Goal: Task Accomplishment & Management: Complete application form

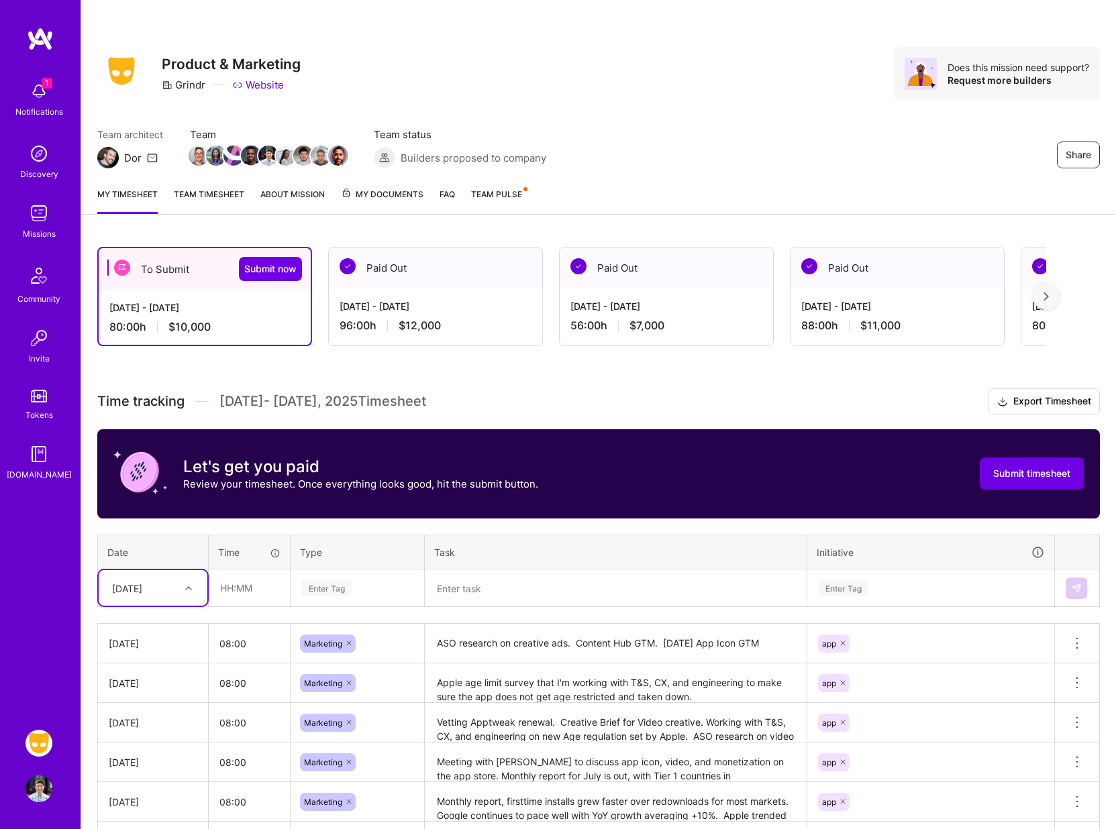
click at [660, 122] on div "Share Product & Marketing Grindr Website Does this mission need support? Reques…" at bounding box center [598, 88] width 1035 height 176
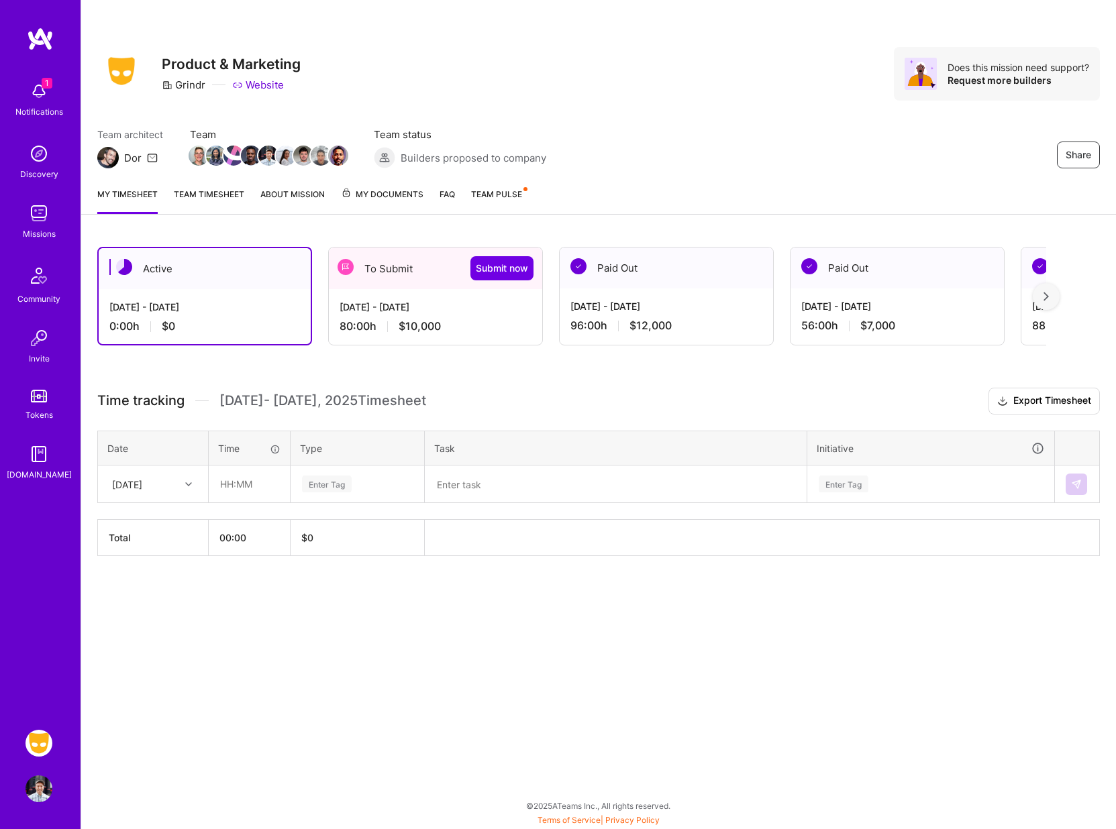
click at [479, 319] on div "80:00 h $10,000" at bounding box center [436, 326] width 192 height 14
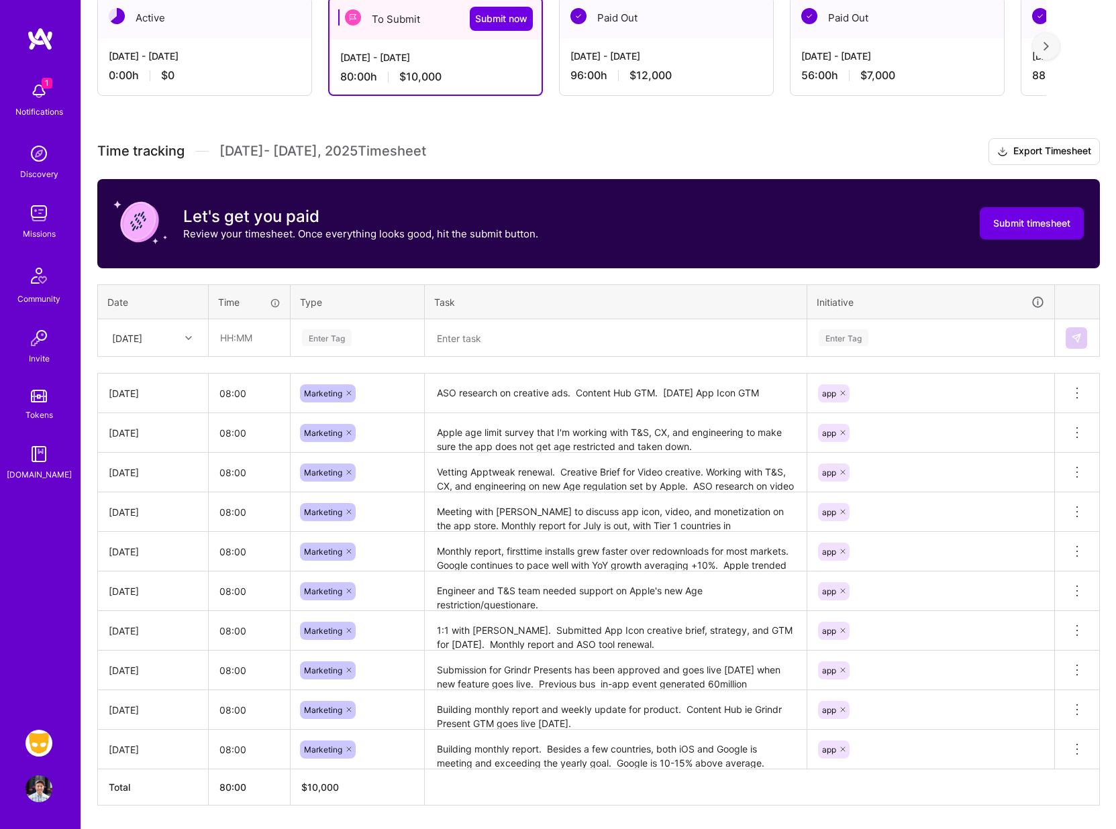
scroll to position [293, 0]
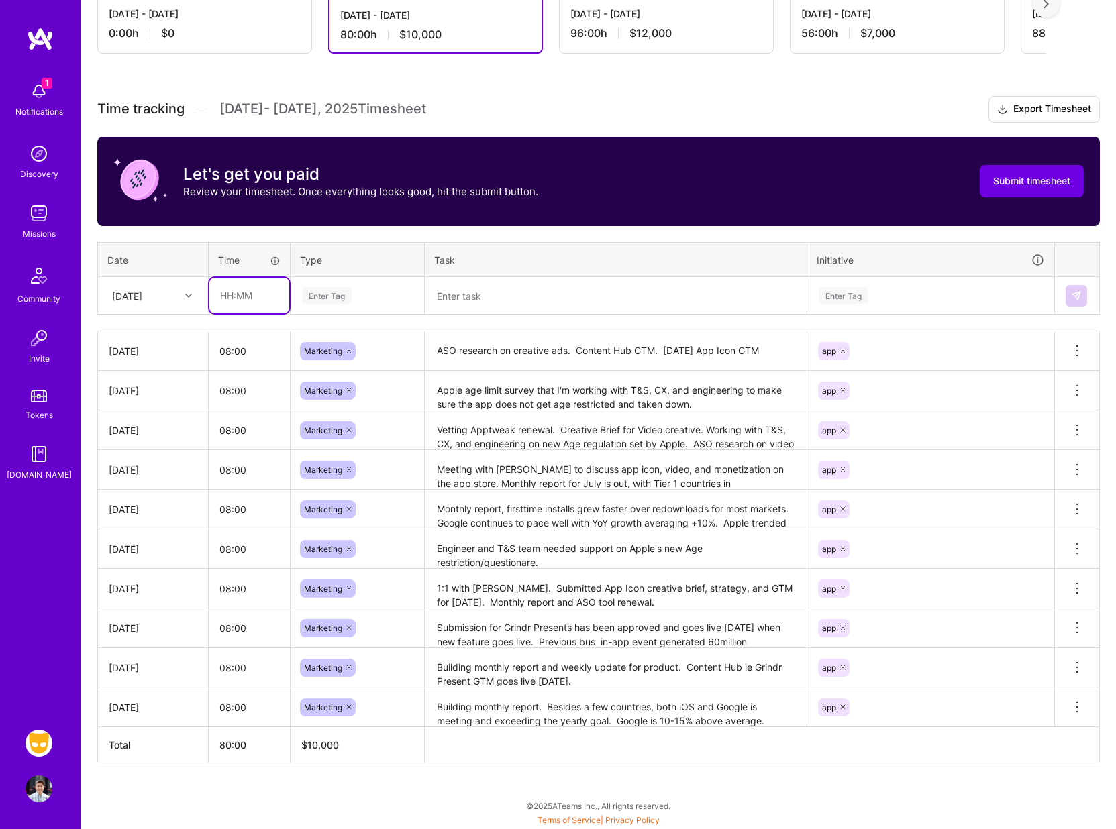
click at [244, 302] on input "text" at bounding box center [249, 296] width 80 height 36
type input "08:00"
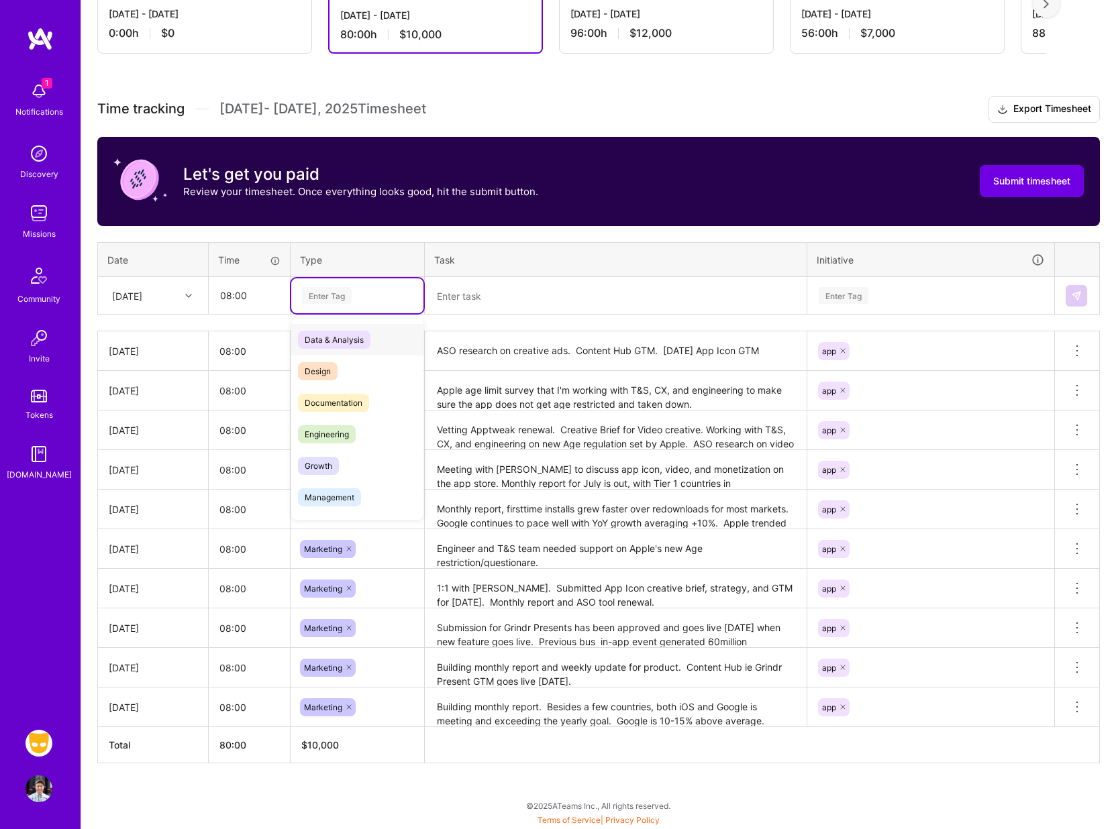
click at [329, 298] on div "Enter Tag" at bounding box center [327, 295] width 50 height 21
click at [335, 438] on span "Marketing" at bounding box center [324, 432] width 52 height 18
click at [493, 293] on textarea at bounding box center [615, 295] width 379 height 35
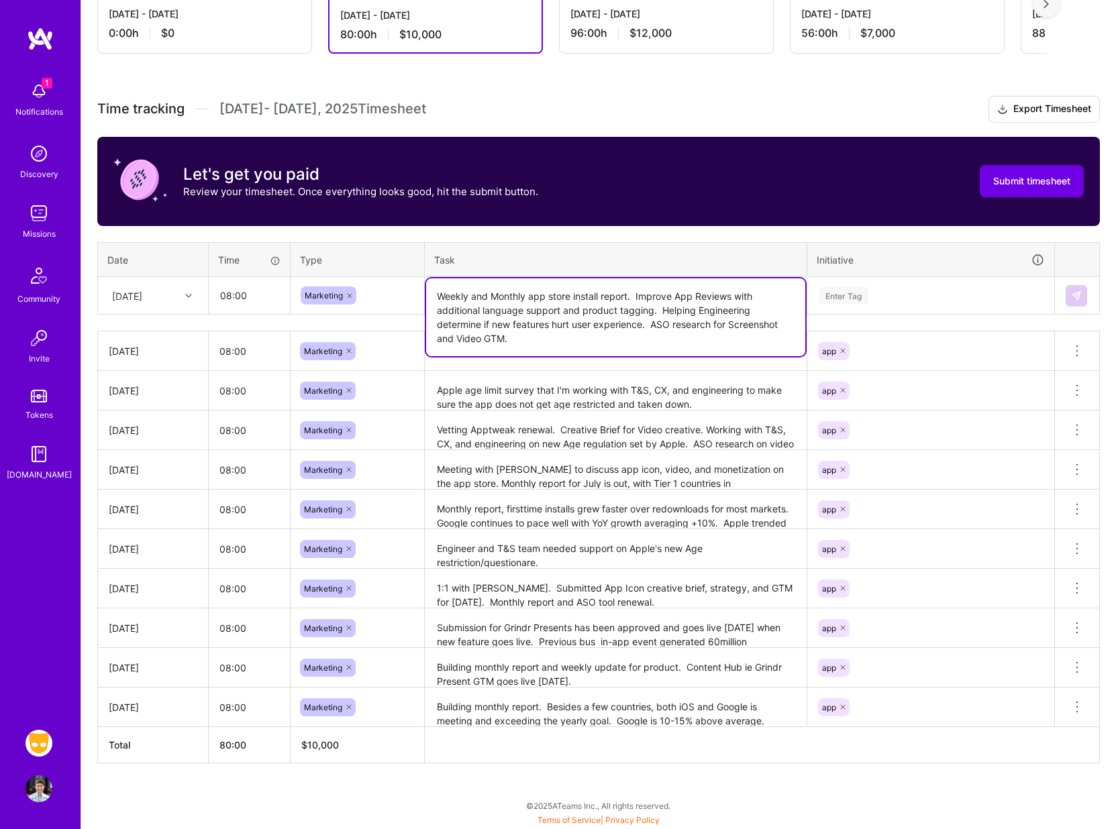
type textarea "Weekly and Monthly app store install report. Improve App Reviews with additiona…"
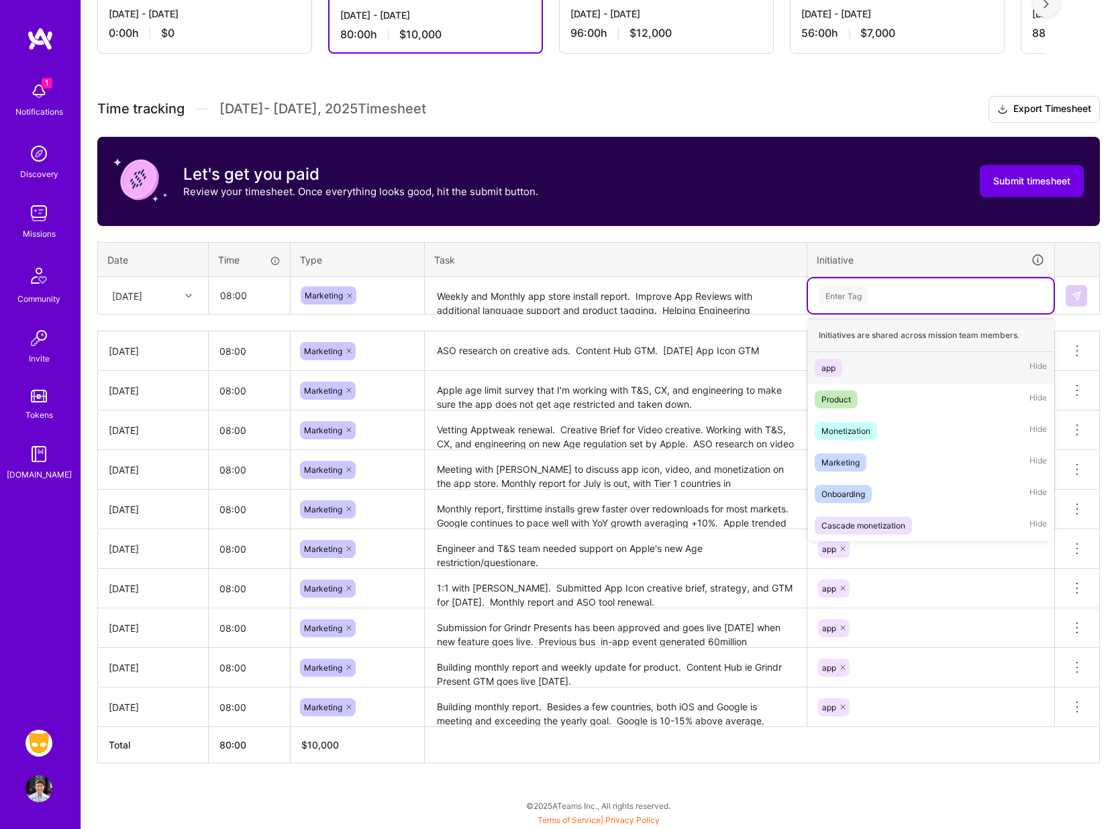
click at [848, 289] on div "Enter Tag" at bounding box center [844, 295] width 50 height 21
click at [827, 376] on span "app" at bounding box center [829, 368] width 28 height 18
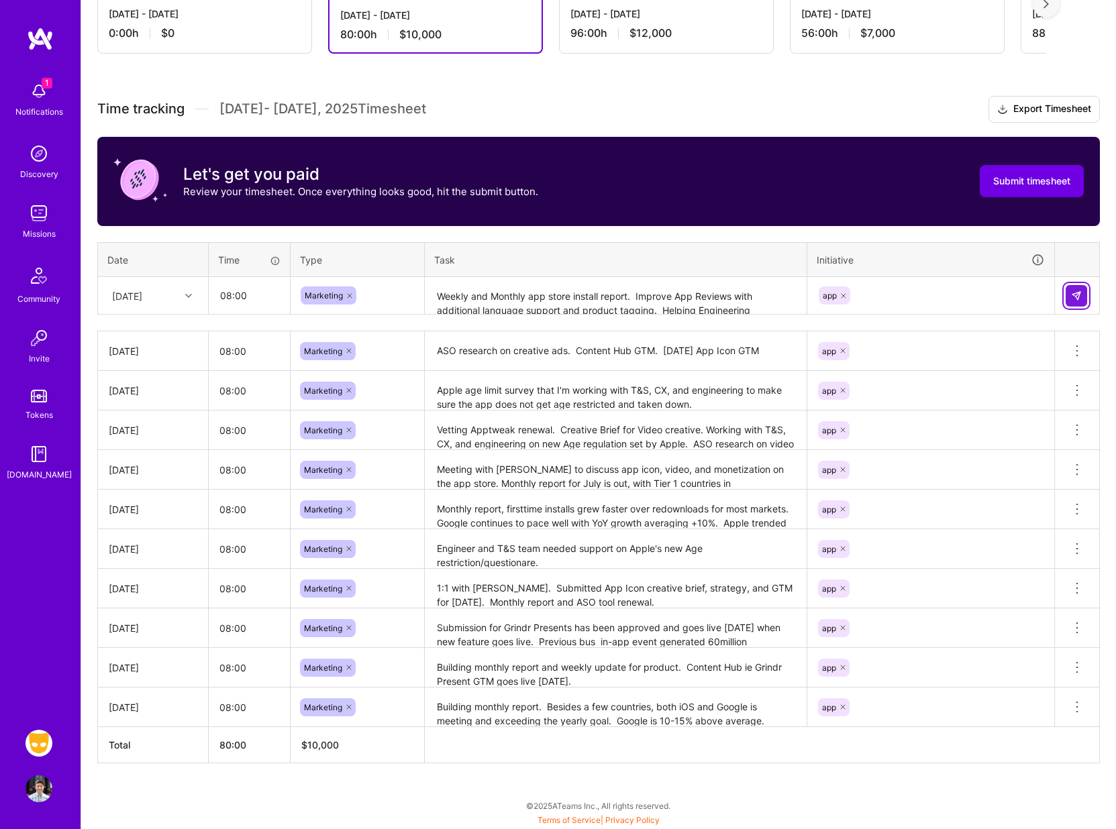
click at [1074, 295] on img at bounding box center [1076, 296] width 11 height 11
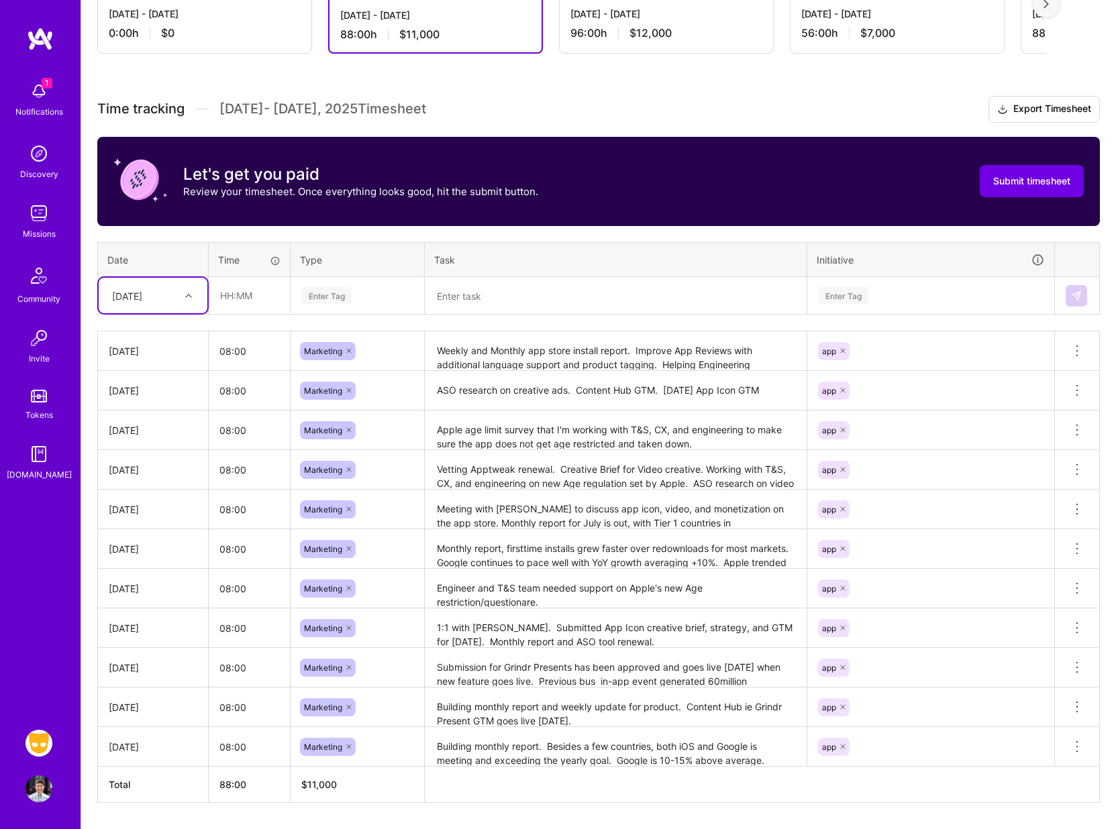
scroll to position [332, 0]
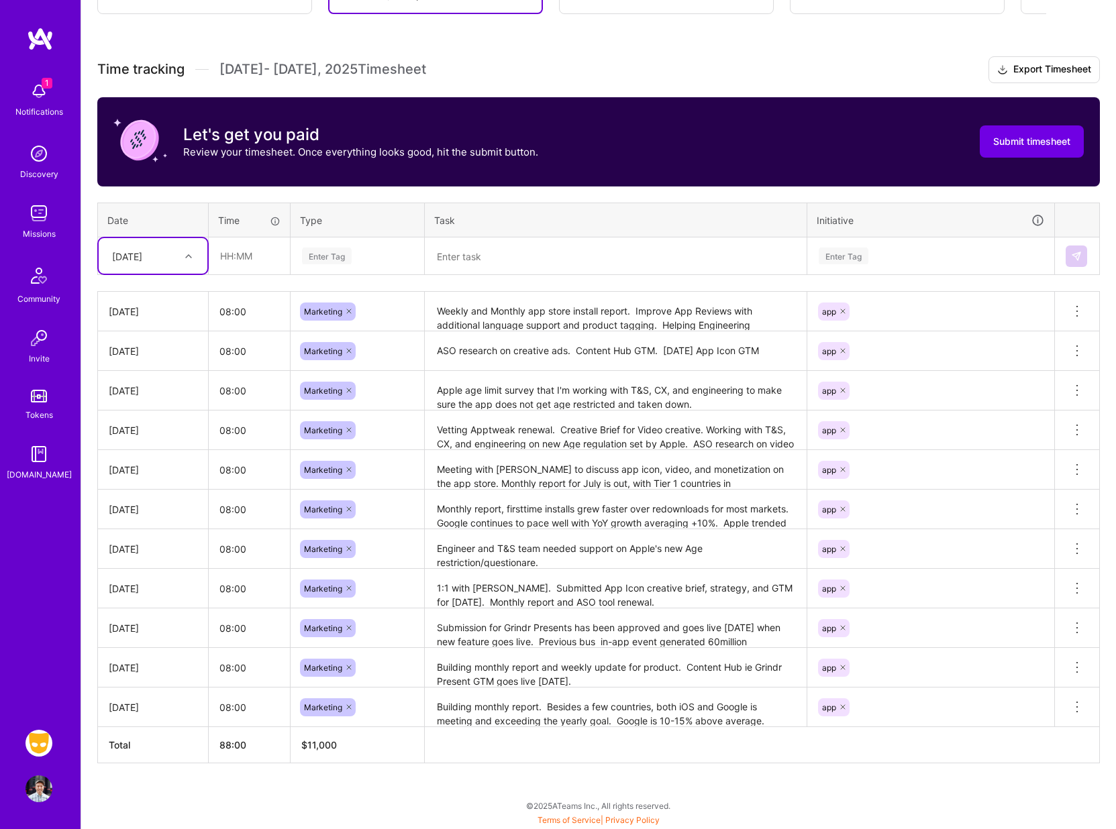
click at [341, 767] on div "Active [DATE] - [DATE] 0:00 h $0 To Submit Submit now [DATE] - [DATE] 88:00 h $…" at bounding box center [598, 364] width 1035 height 931
click at [1011, 140] on span "Submit timesheet" at bounding box center [1031, 141] width 77 height 13
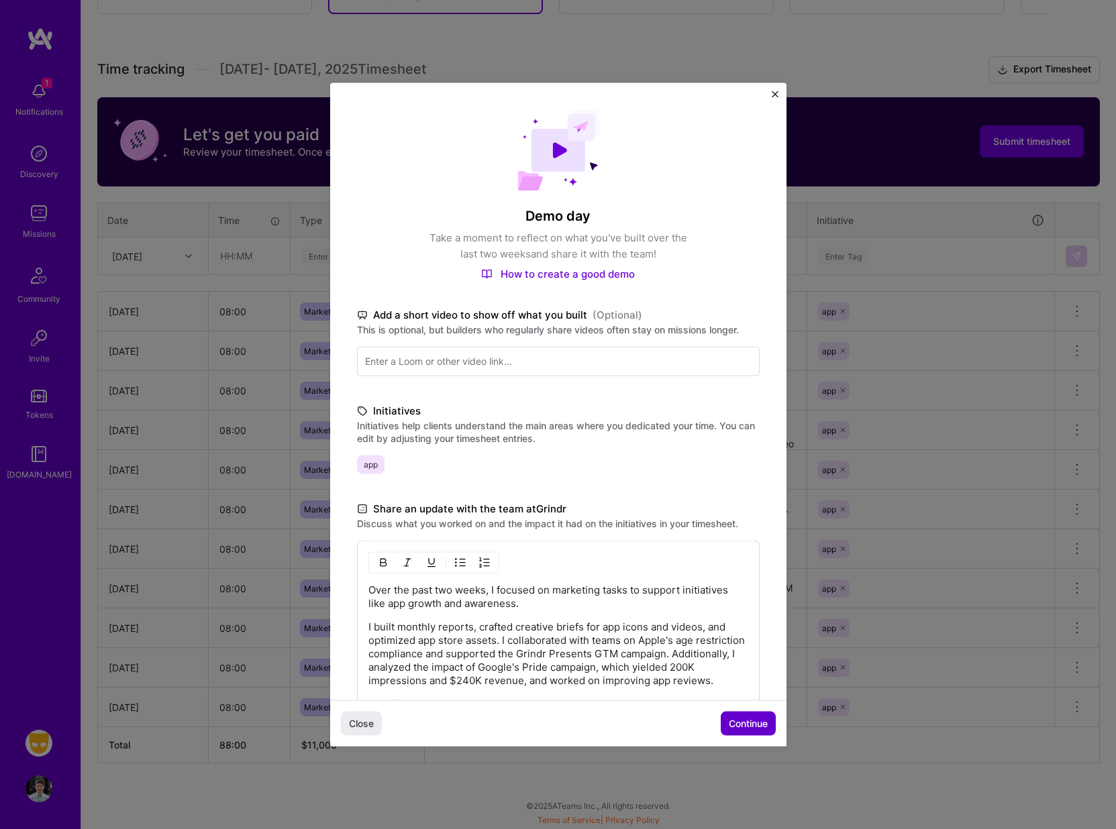
click at [751, 729] on span "Continue" at bounding box center [748, 723] width 39 height 13
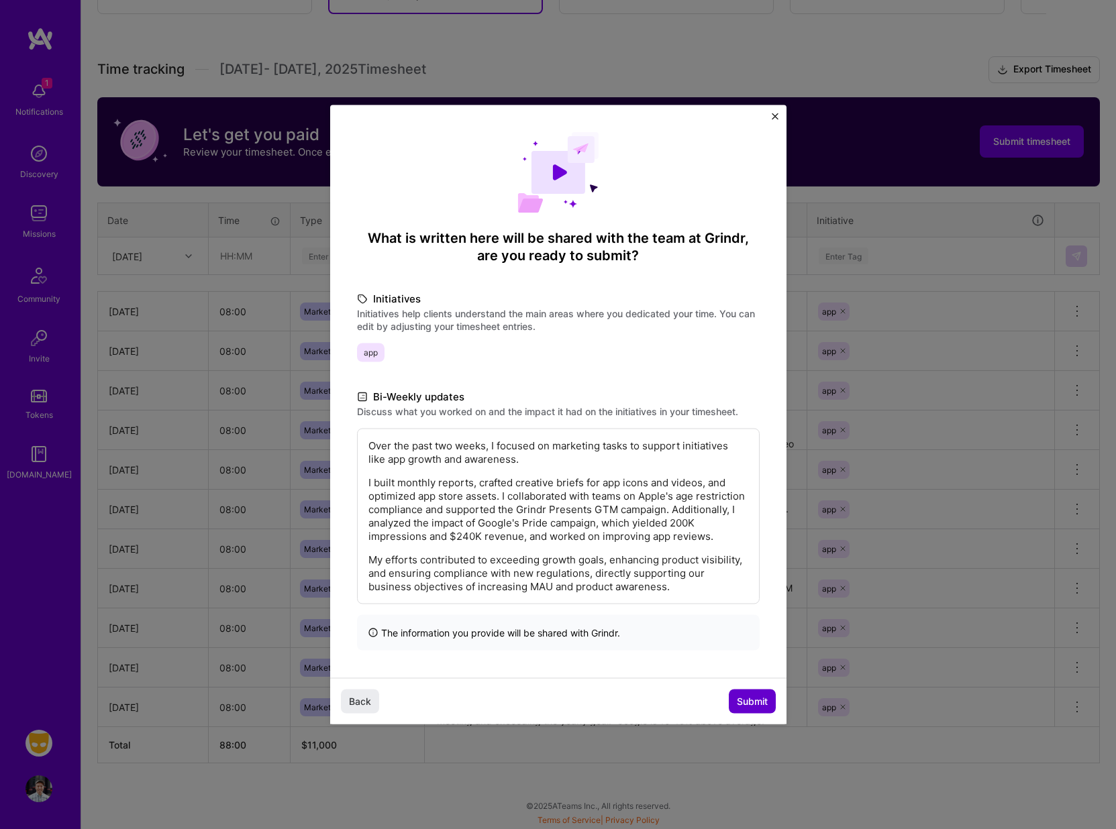
click at [754, 697] on span "Submit" at bounding box center [752, 701] width 31 height 13
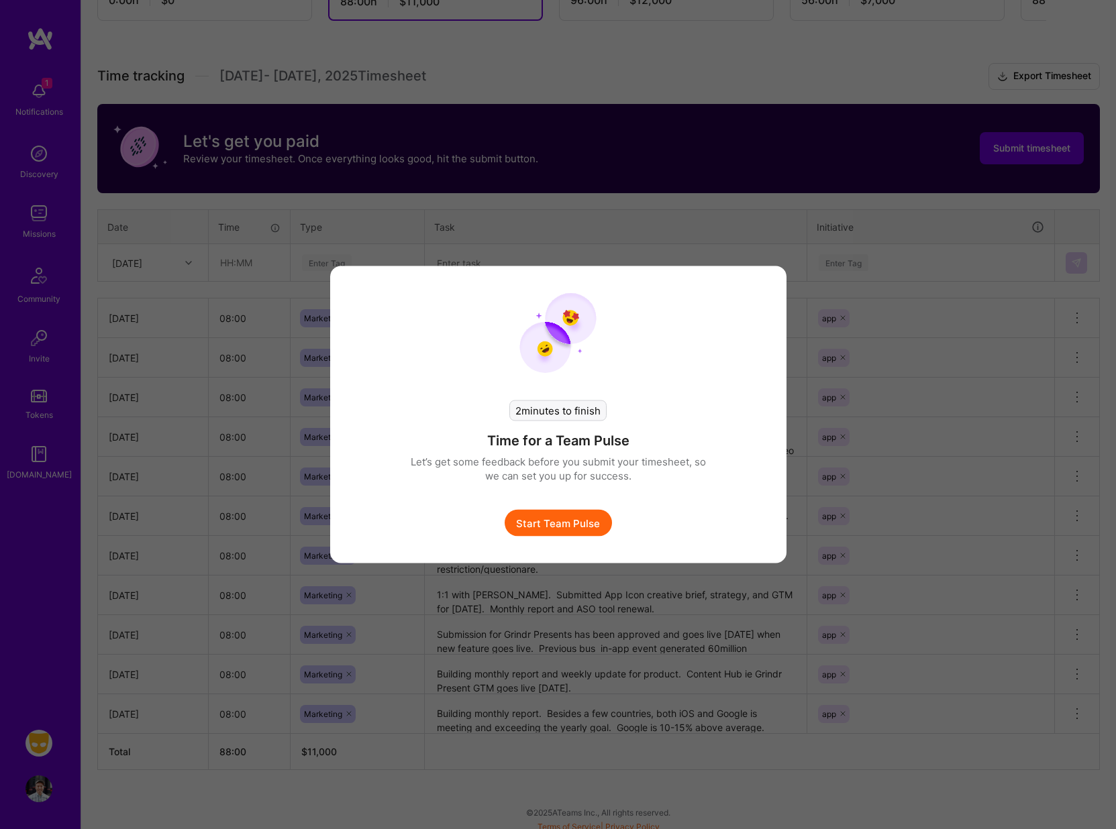
scroll to position [325, 0]
click at [556, 526] on button "Start Team Pulse" at bounding box center [558, 523] width 107 height 27
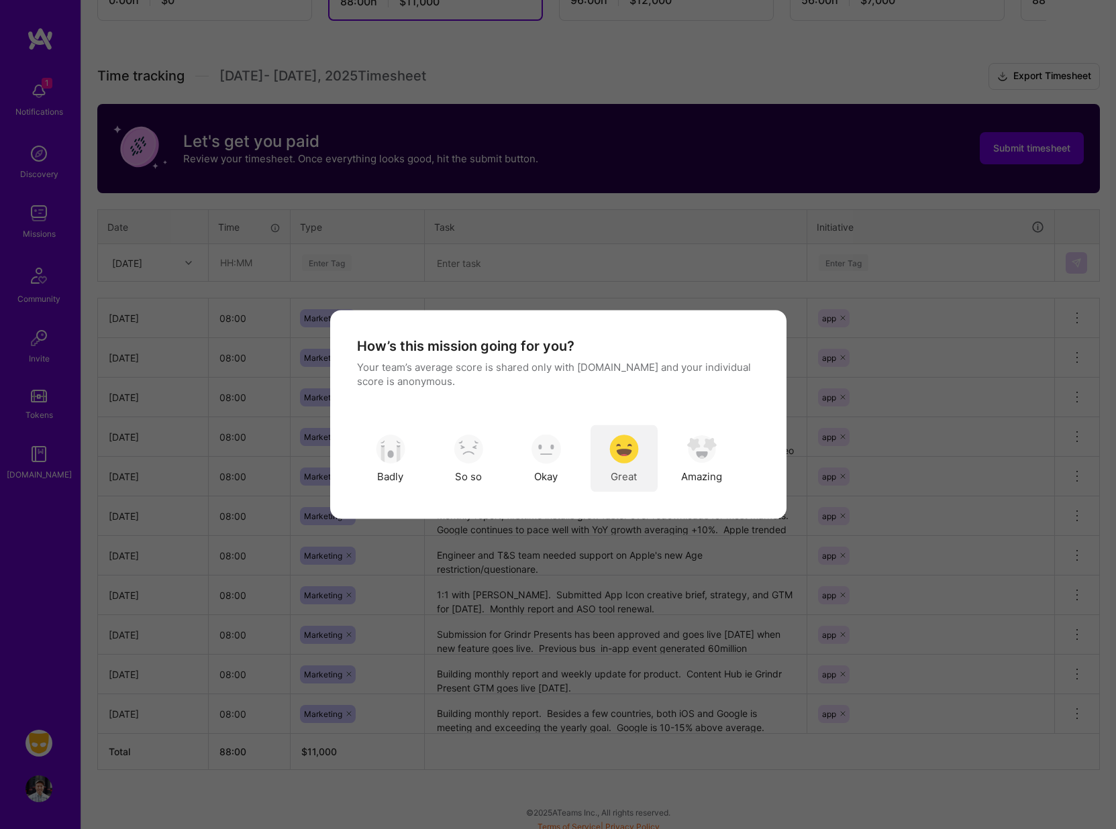
click at [623, 438] on img "modal" at bounding box center [624, 449] width 30 height 30
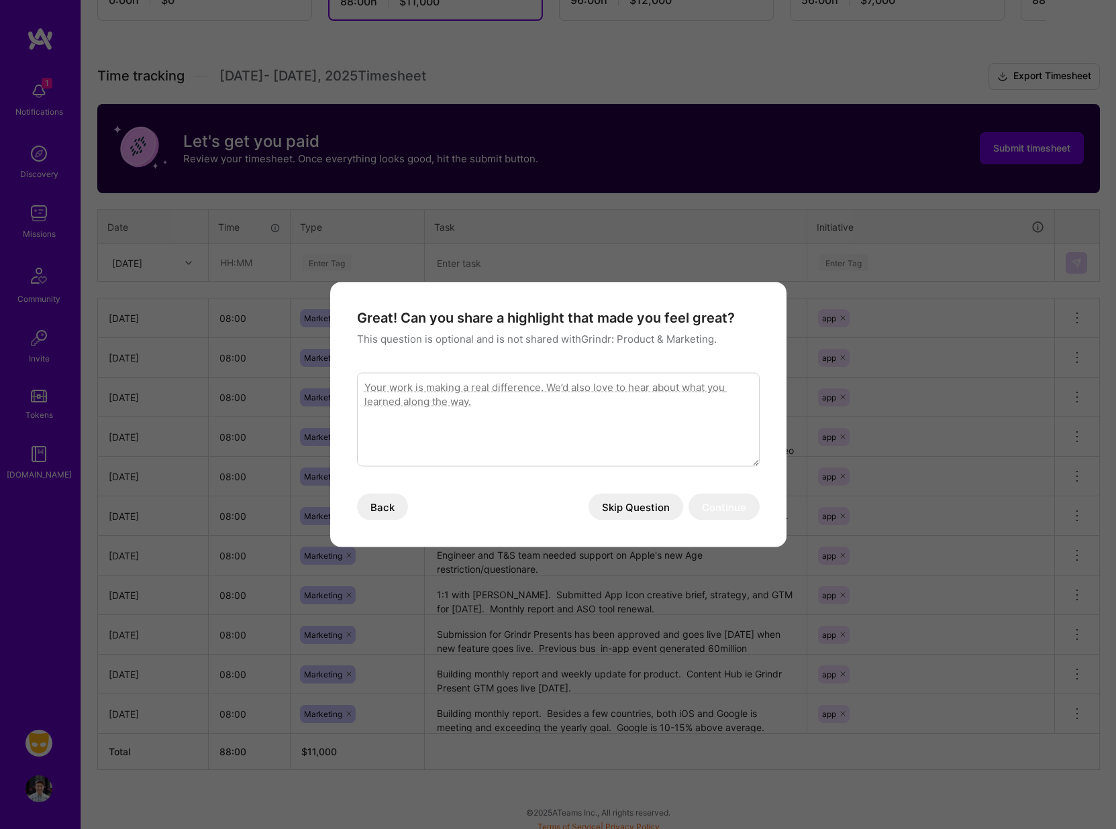
click at [622, 509] on button "Skip Question" at bounding box center [636, 507] width 95 height 27
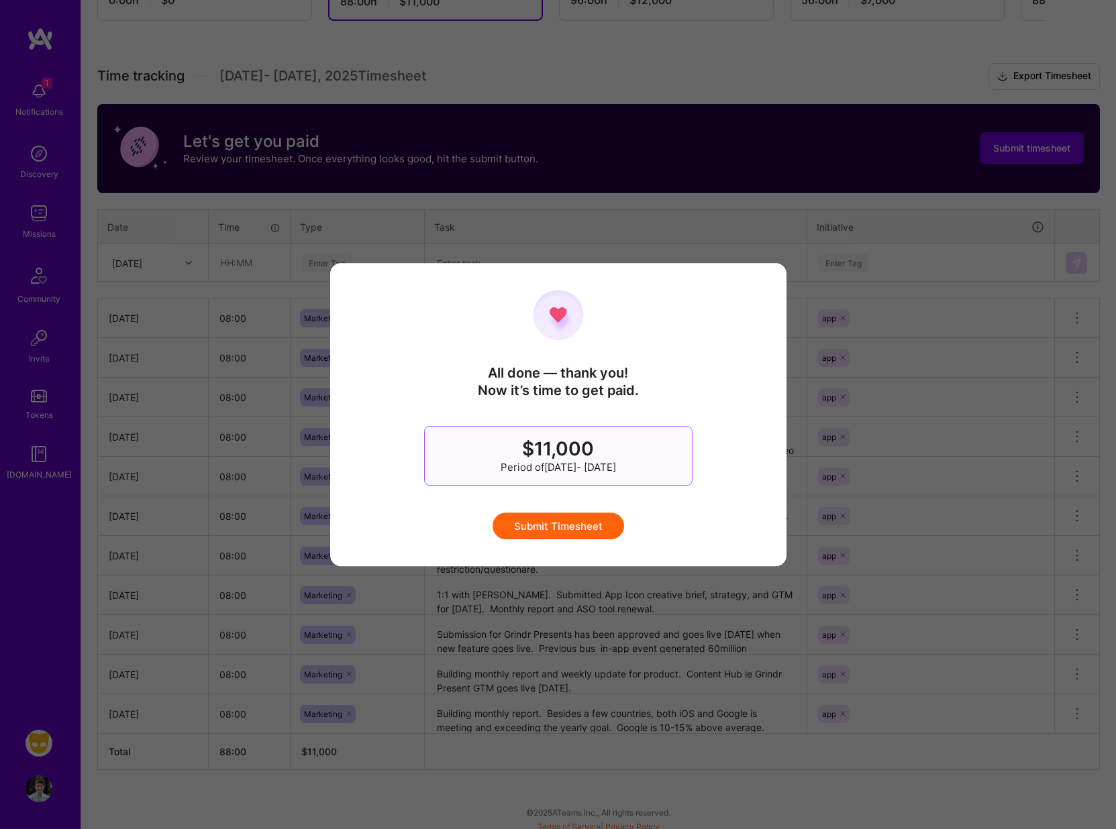
click at [562, 528] on button "Submit Timesheet" at bounding box center [559, 526] width 132 height 27
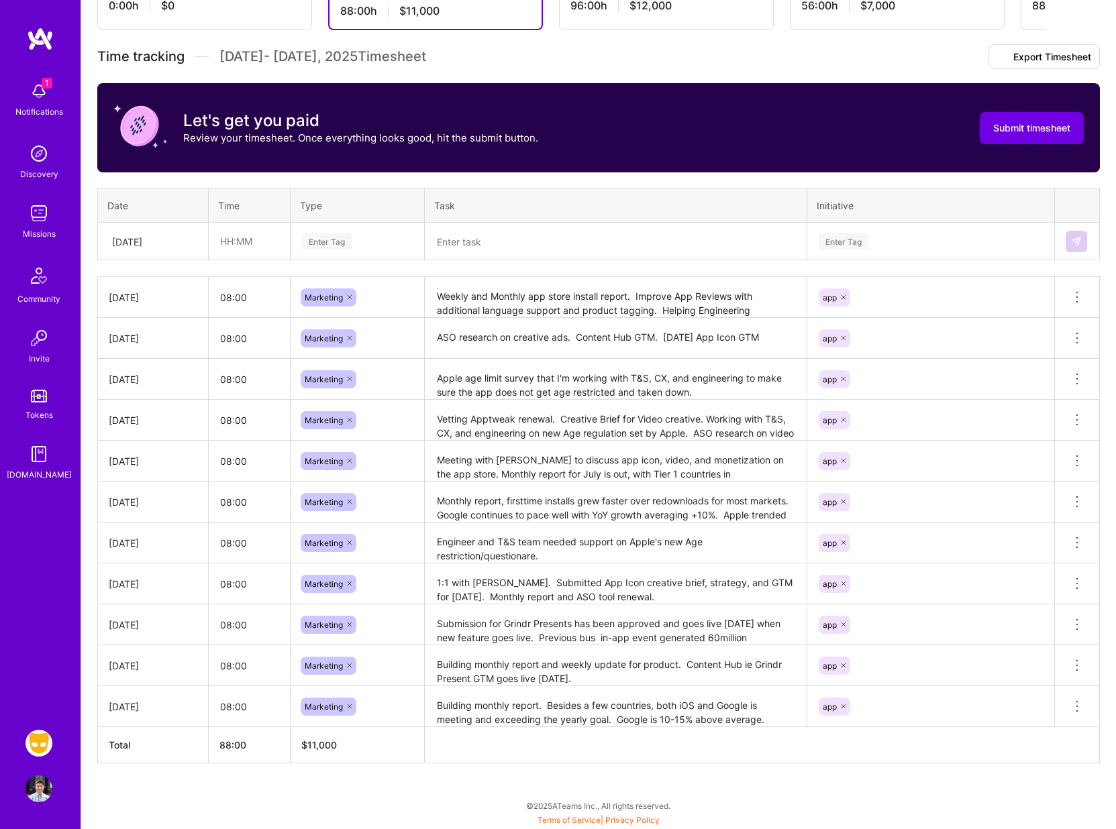
scroll to position [0, 0]
